Goal: Navigation & Orientation: Find specific page/section

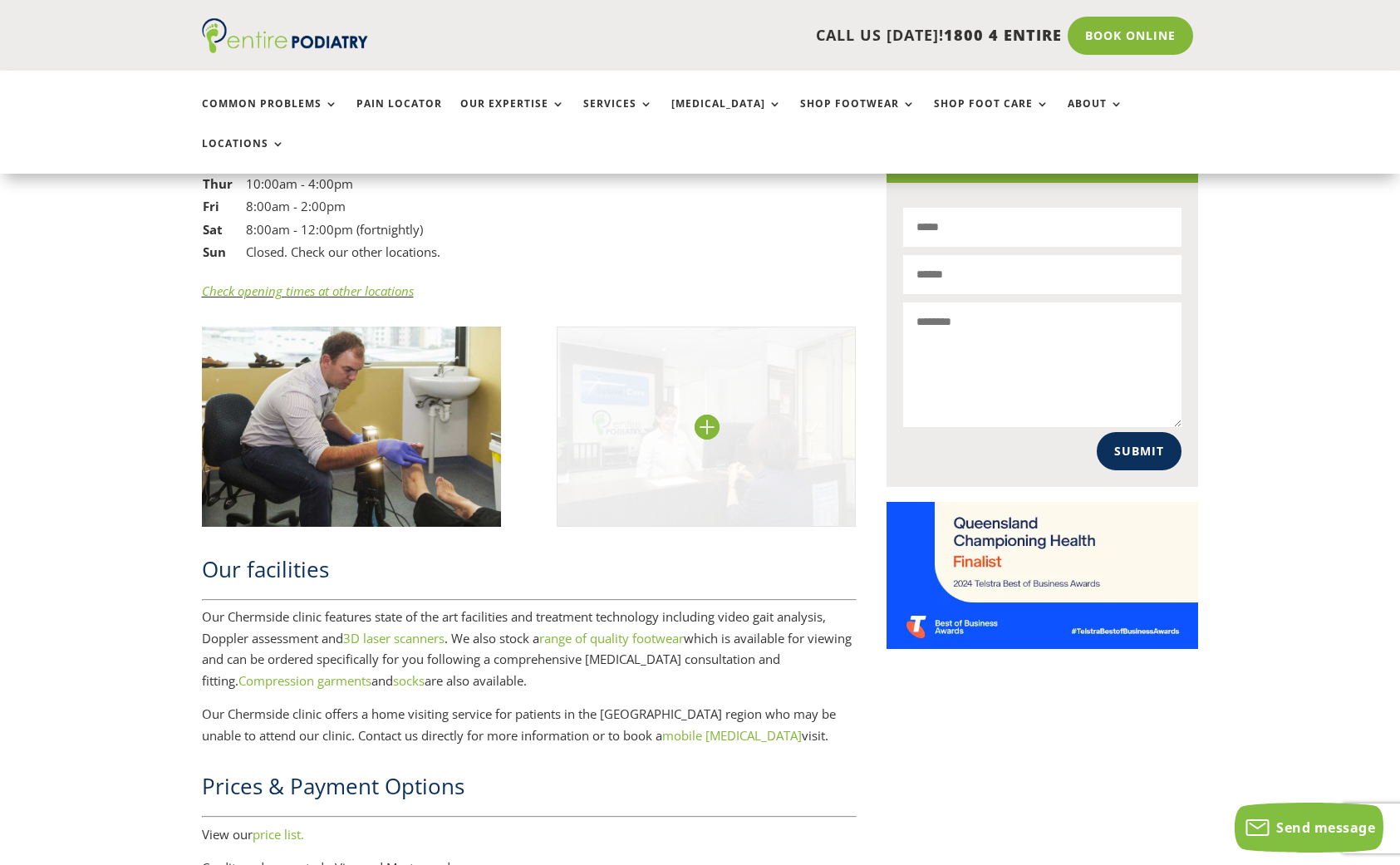
scroll to position [1465, 0]
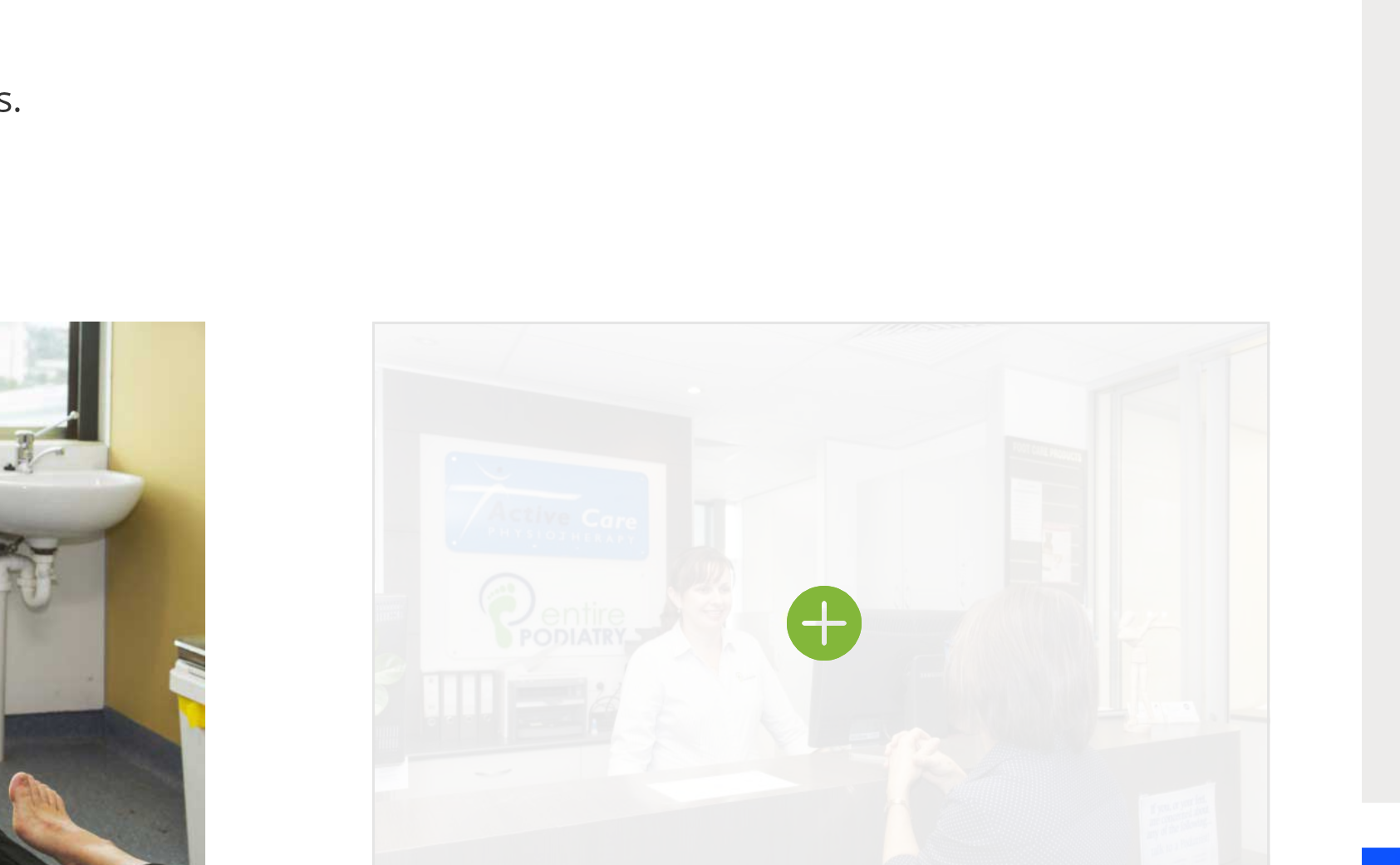
click at [557, 684] on img at bounding box center [707, 783] width 300 height 199
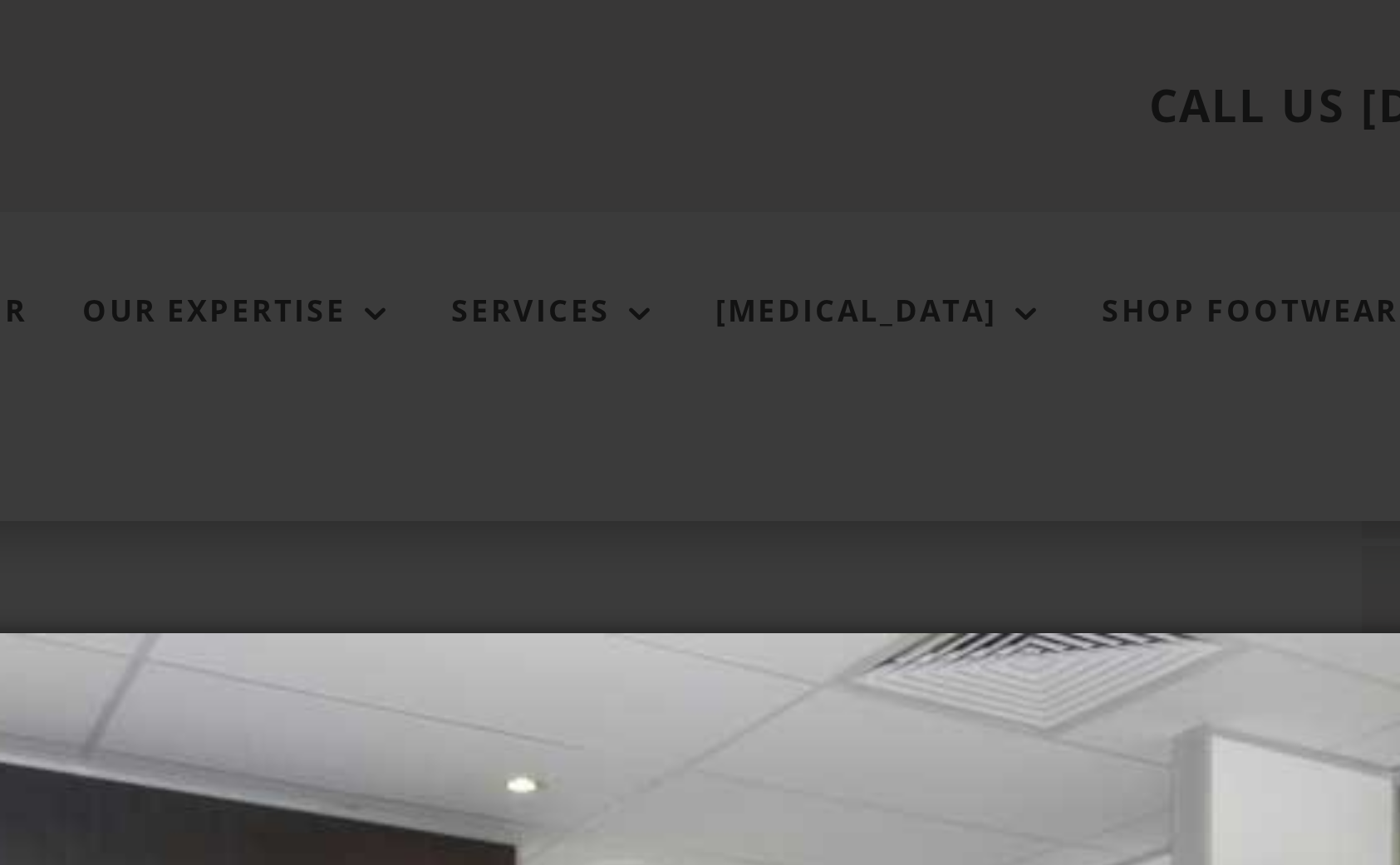
scroll to position [1028, 0]
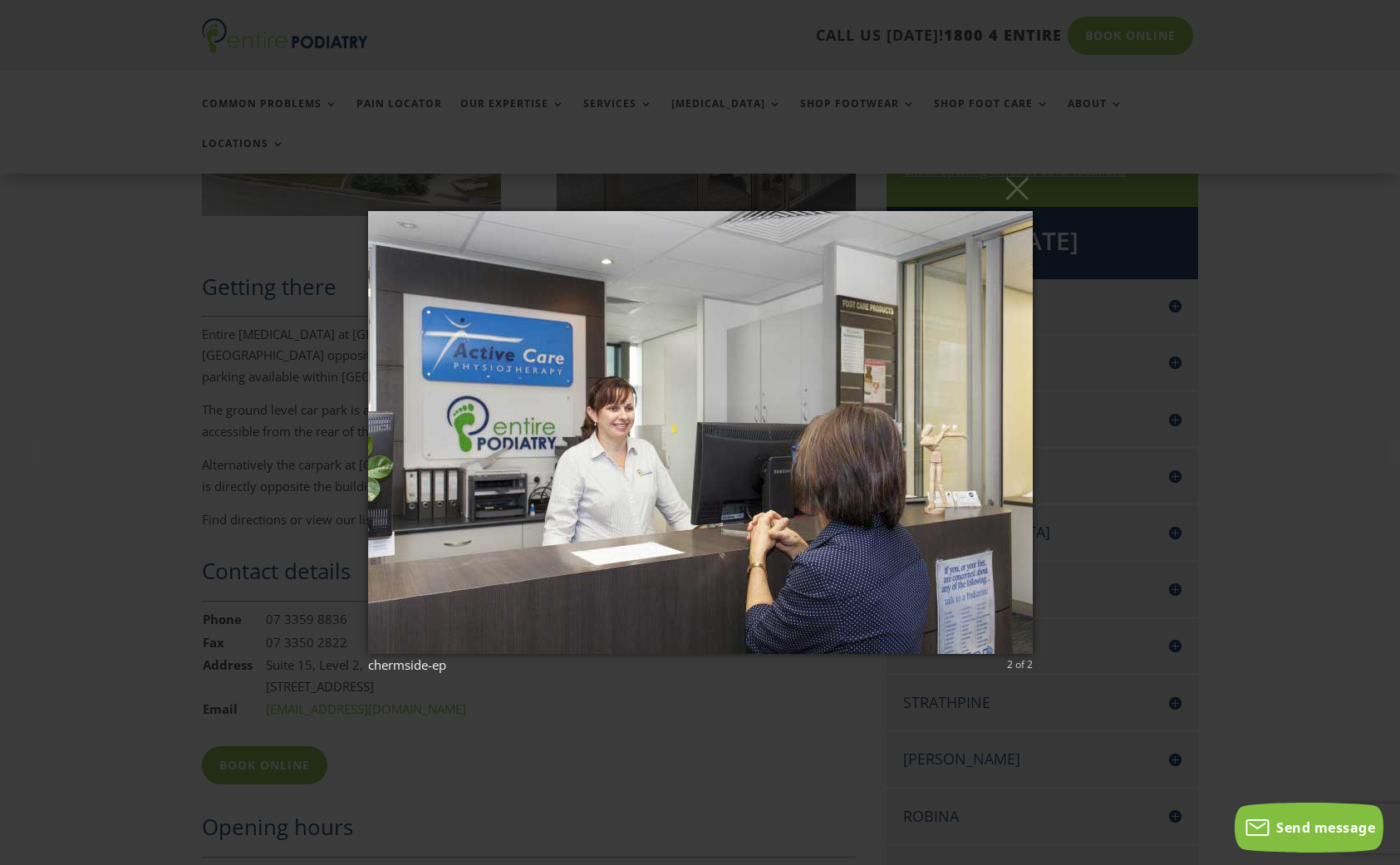
click at [114, 653] on div "× chermside-ep 2 of 2 Loading..." at bounding box center [700, 432] width 1400 height 865
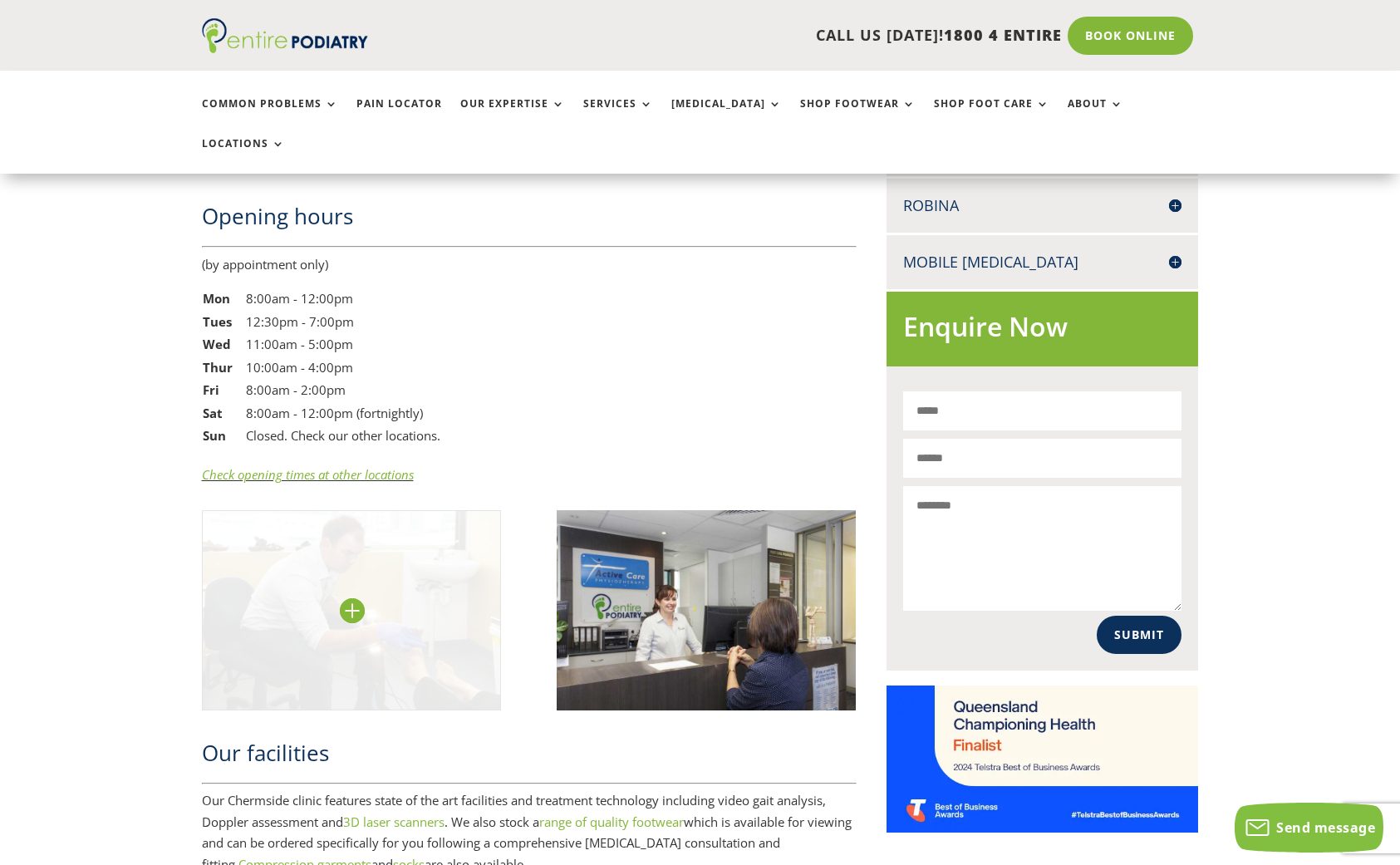
scroll to position [1405, 0]
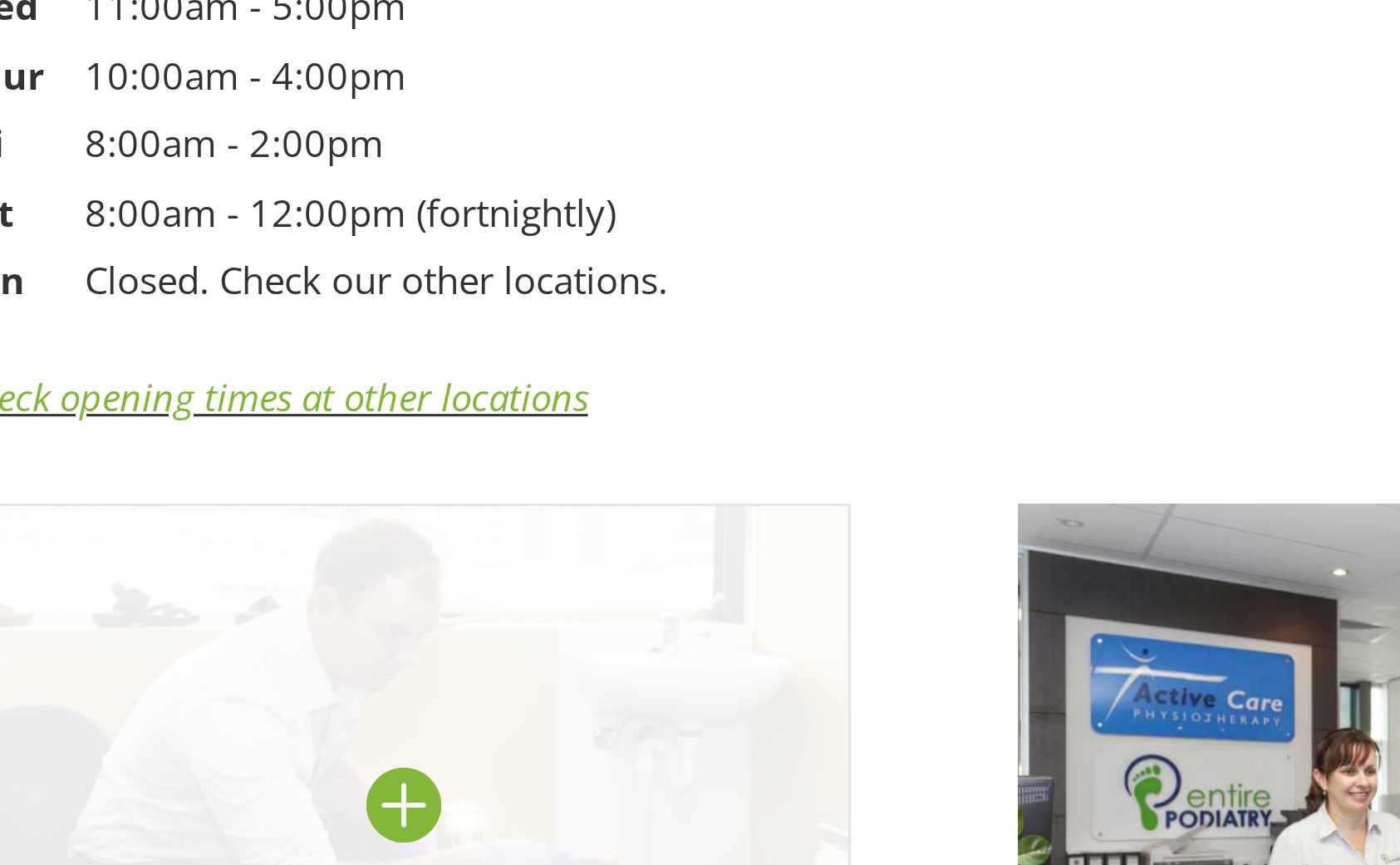
click at [202, 744] on img at bounding box center [352, 843] width 300 height 199
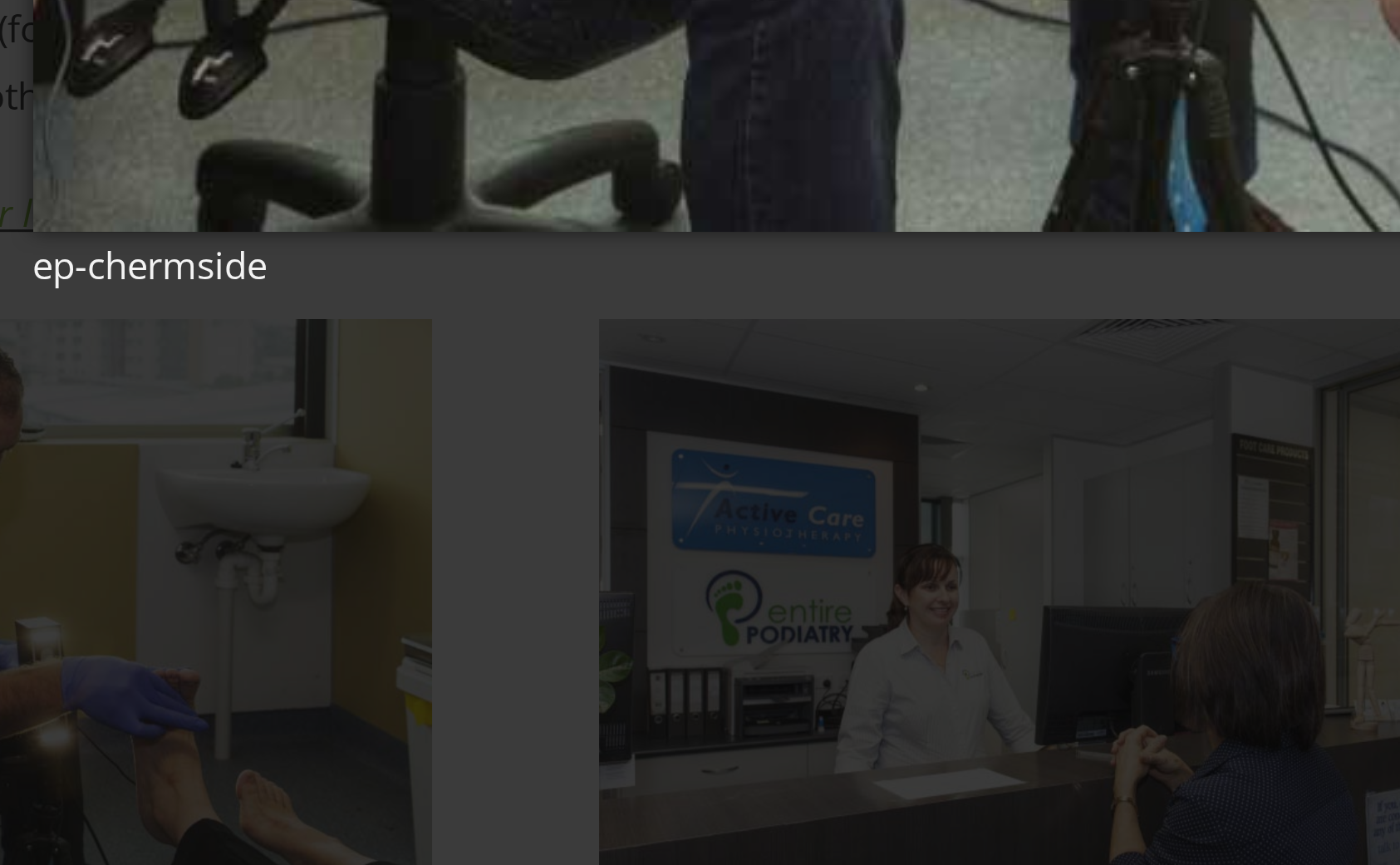
scroll to position [1706, 0]
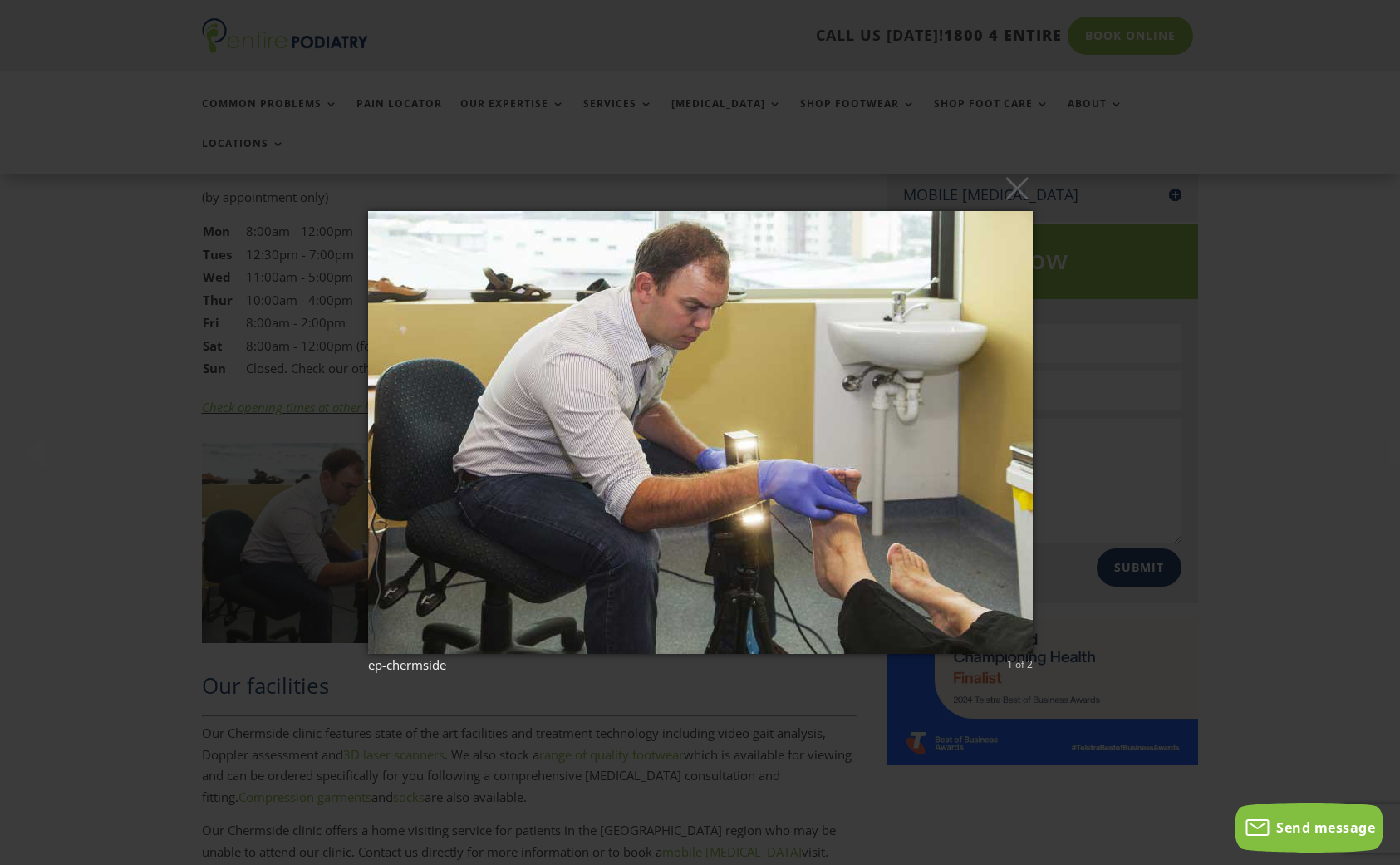
click at [1185, 448] on div "× ep-chermside 1 of 2 Loading..." at bounding box center [700, 432] width 1400 height 865
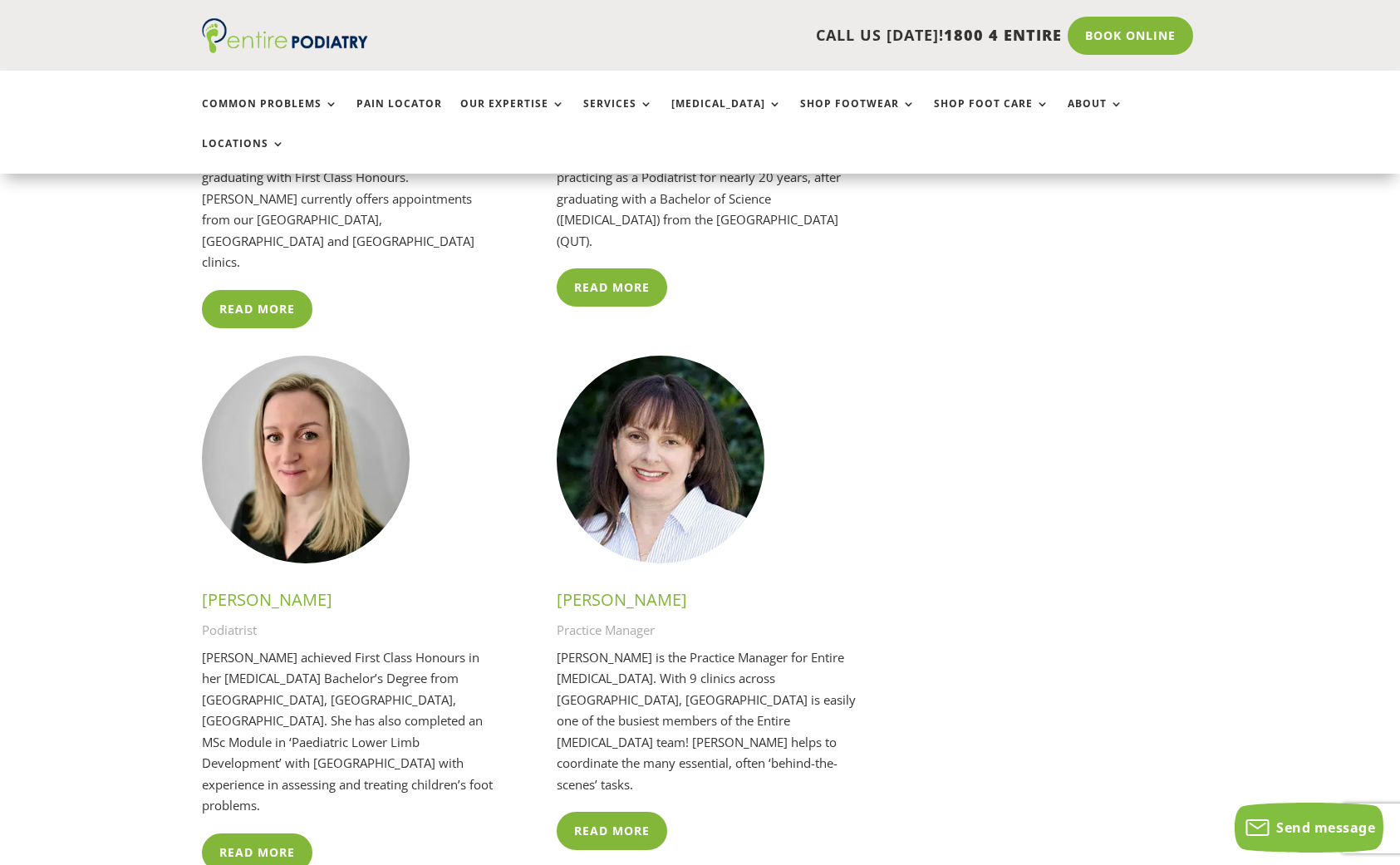
scroll to position [3730, 0]
click at [249, 833] on link "Read More" at bounding box center [261, 853] width 119 height 39
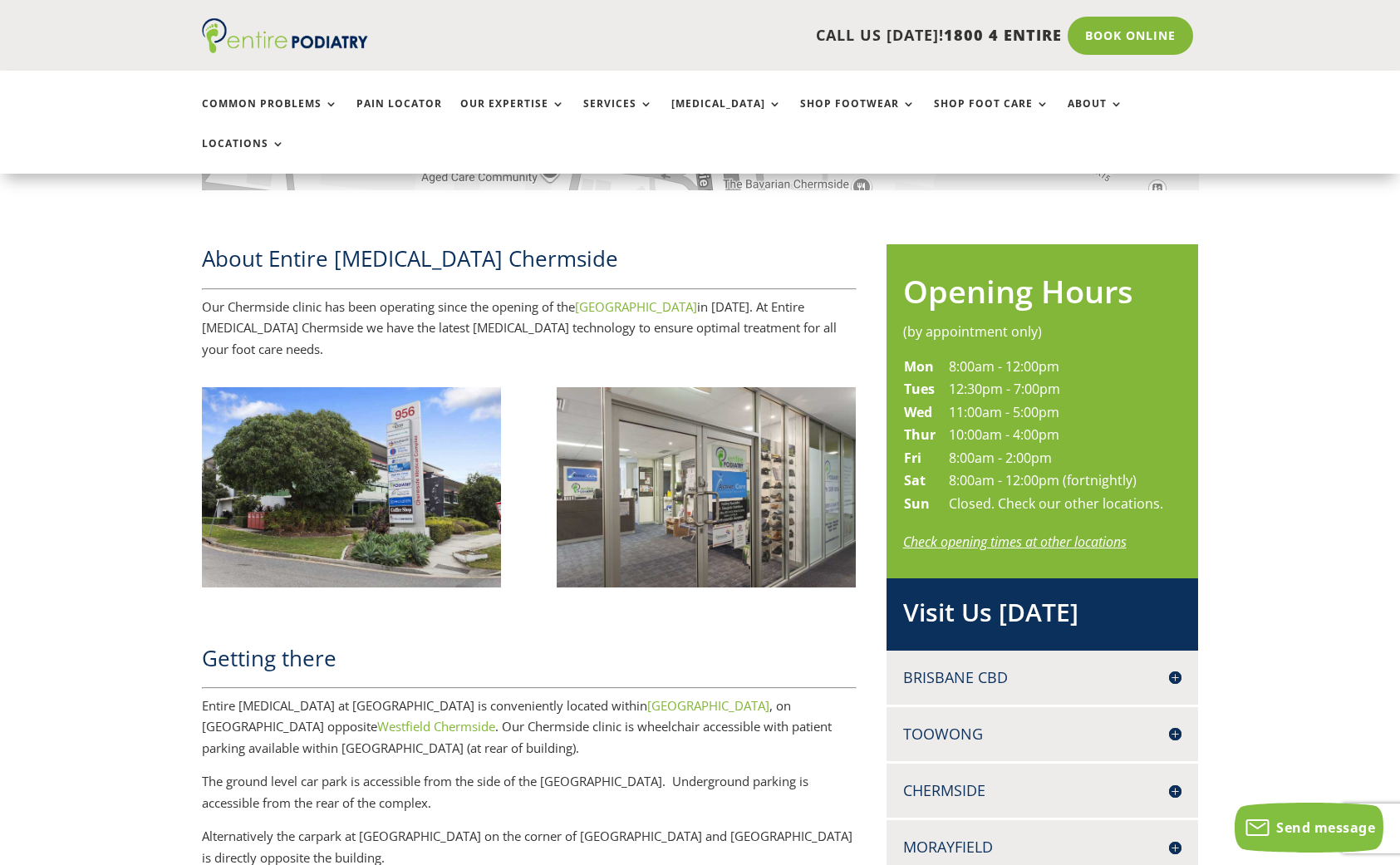
scroll to position [46, 0]
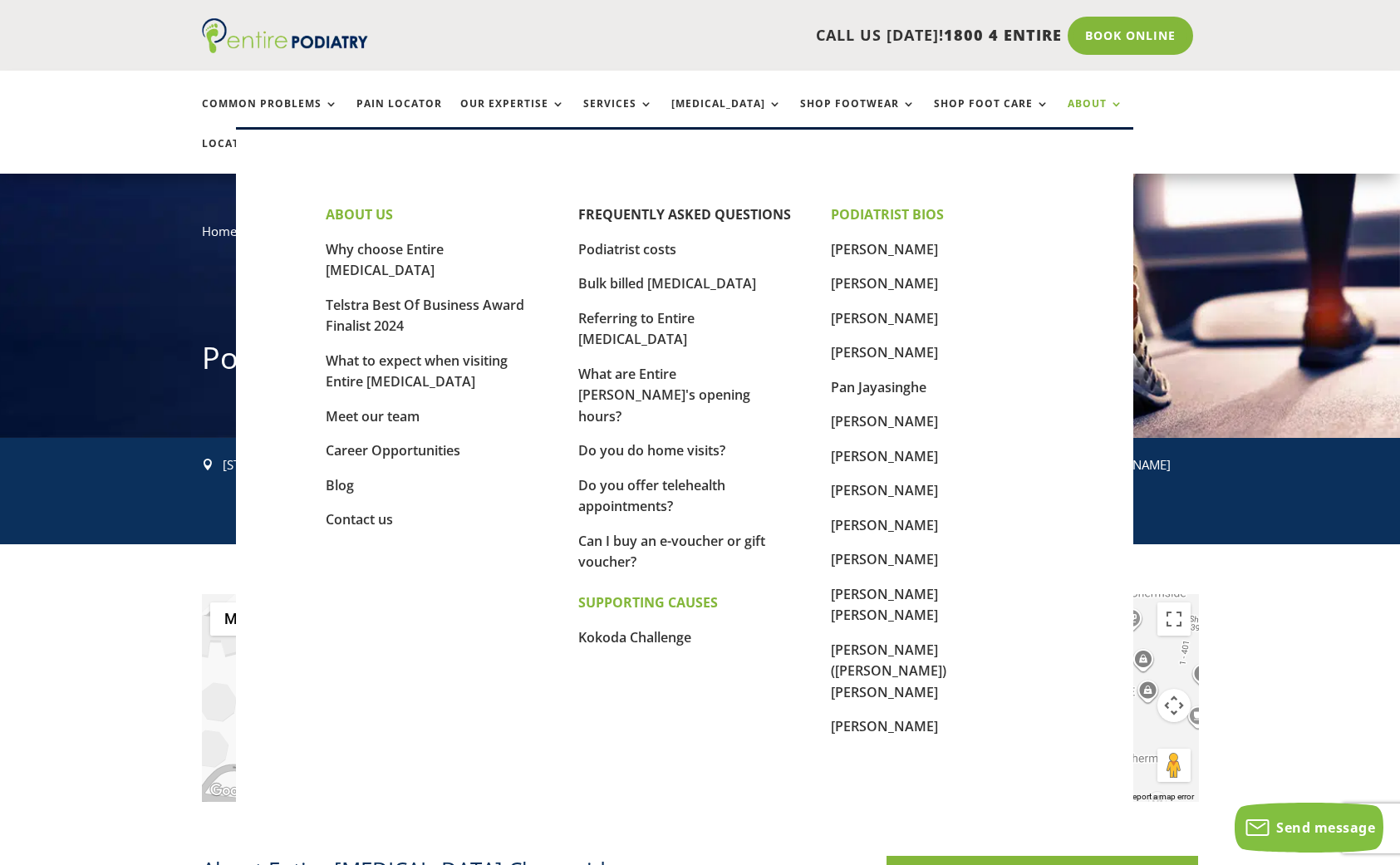
click at [1068, 105] on link "About" at bounding box center [1096, 116] width 56 height 36
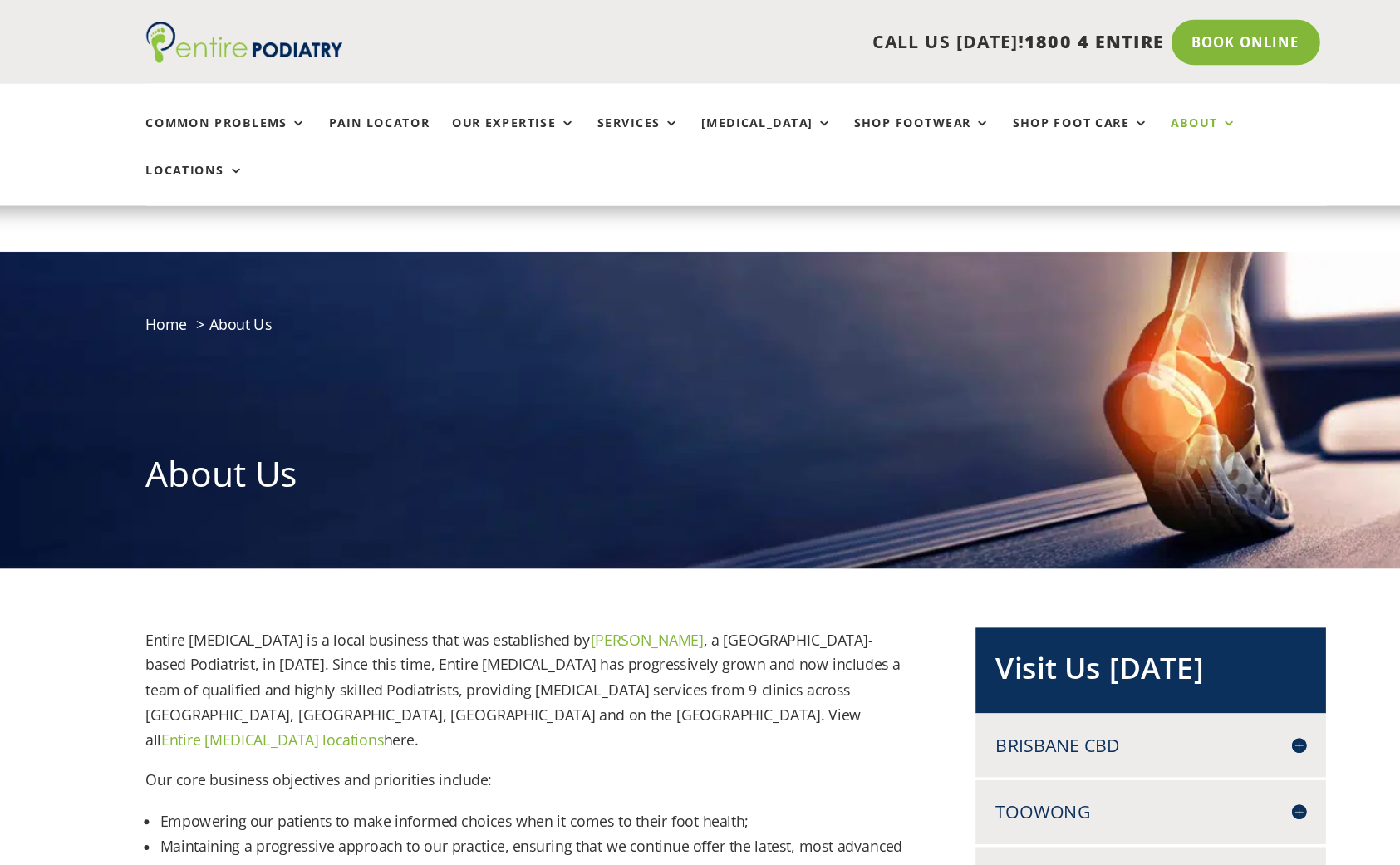
scroll to position [20, 0]
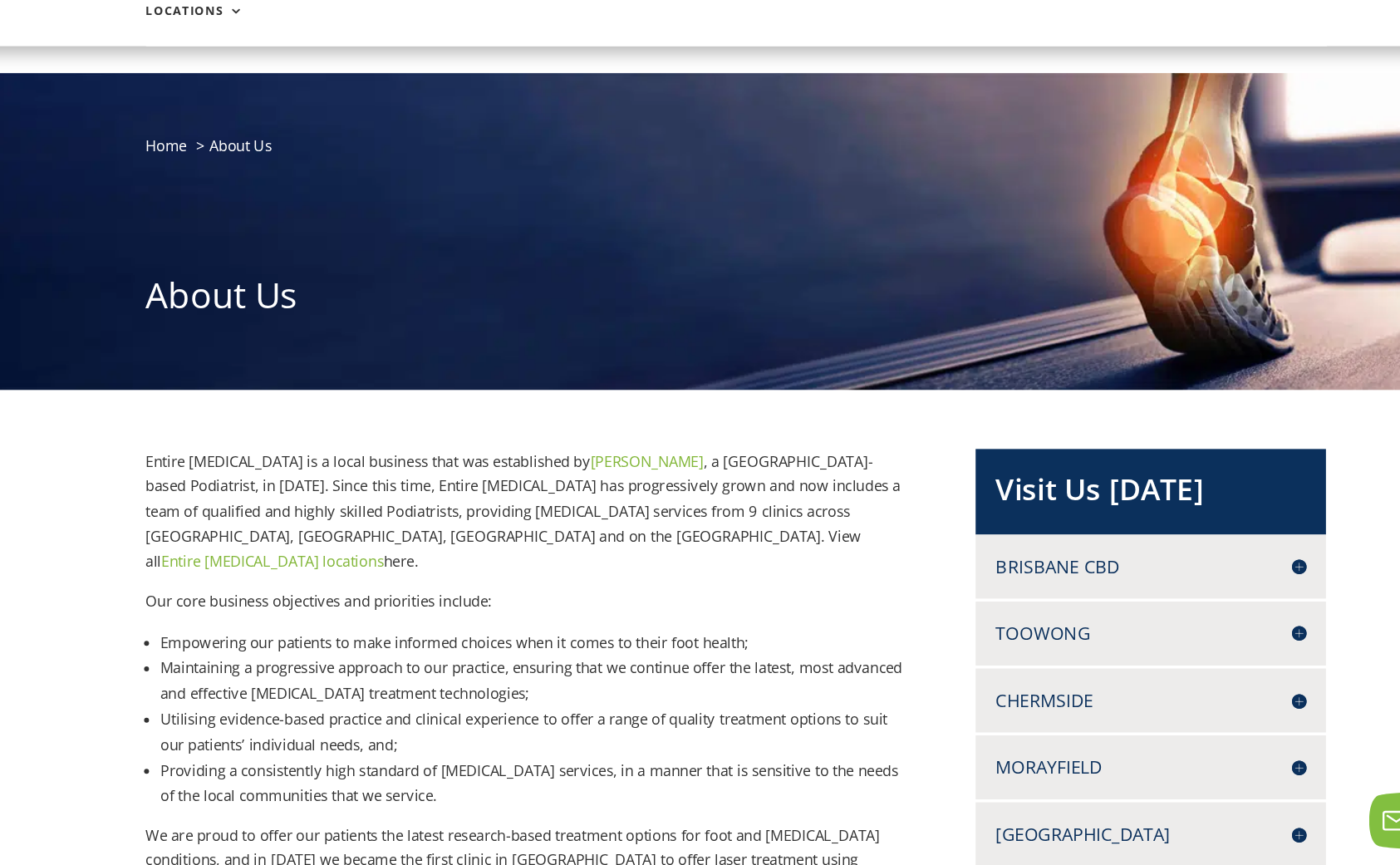
click at [274, 599] on link "Entire Podiatry locations" at bounding box center [309, 607] width 188 height 17
